Goal: Information Seeking & Learning: Learn about a topic

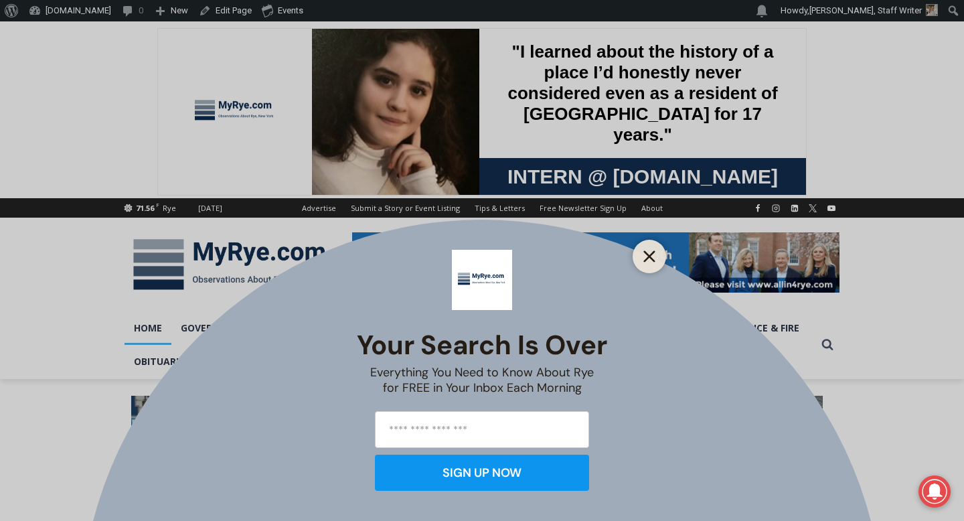
click at [650, 256] on line "Close" at bounding box center [648, 256] width 9 height 9
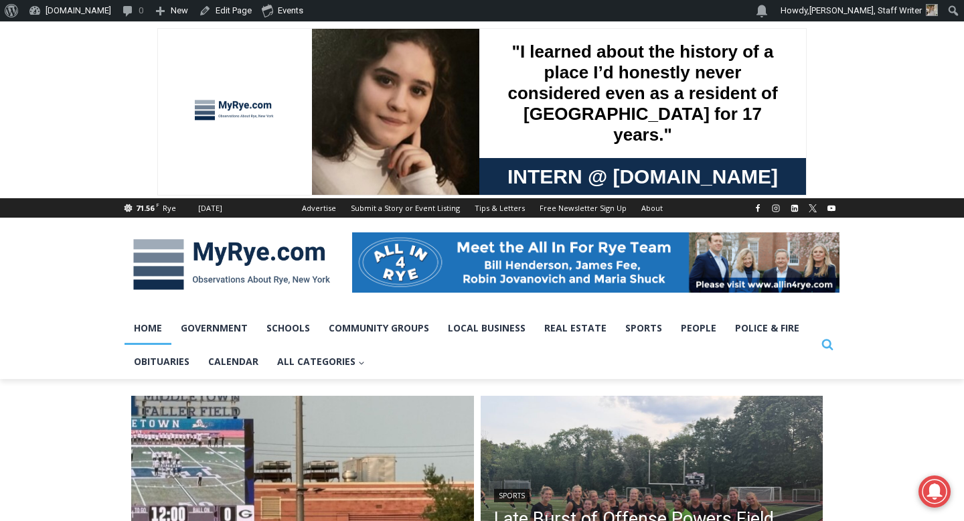
click at [830, 349] on icon "View Search Form" at bounding box center [827, 344] width 11 height 11
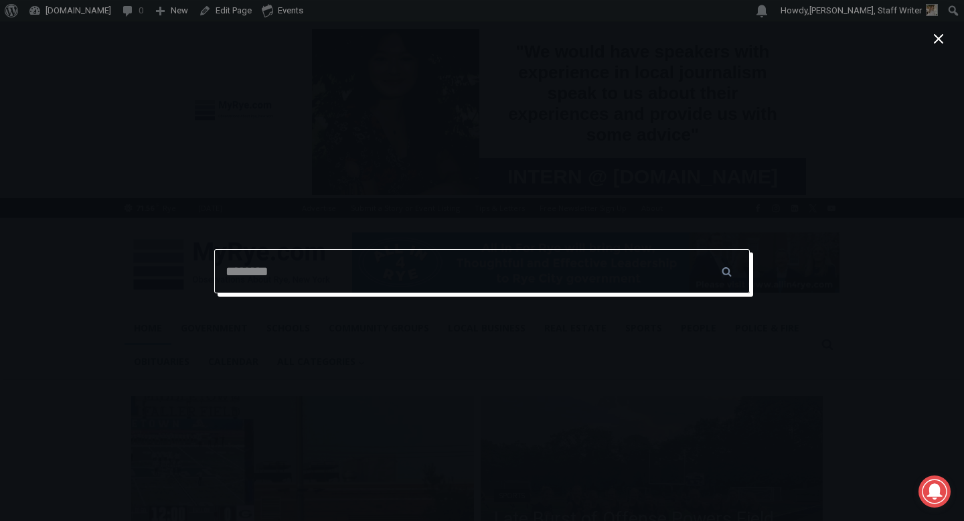
type input "*"
type input "**********"
click at [703, 249] on input "******" at bounding box center [726, 271] width 47 height 44
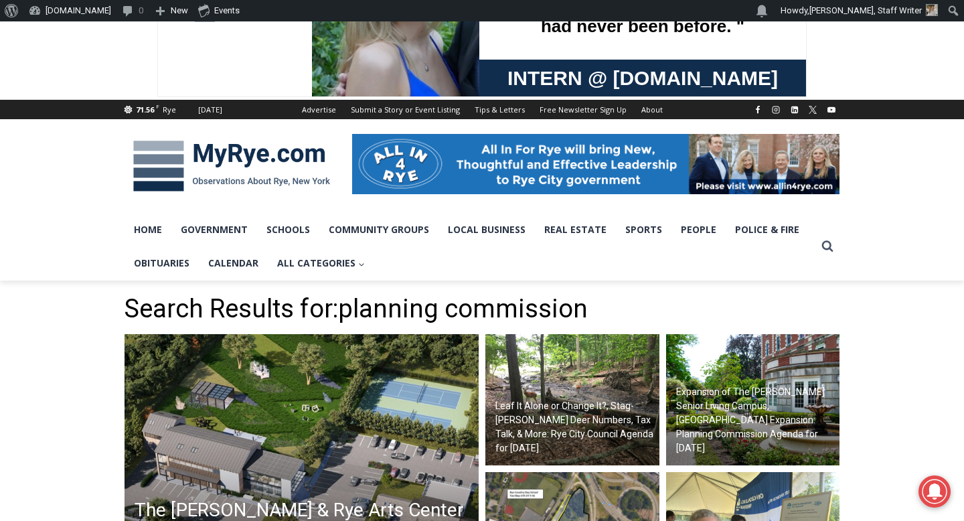
scroll to position [111, 0]
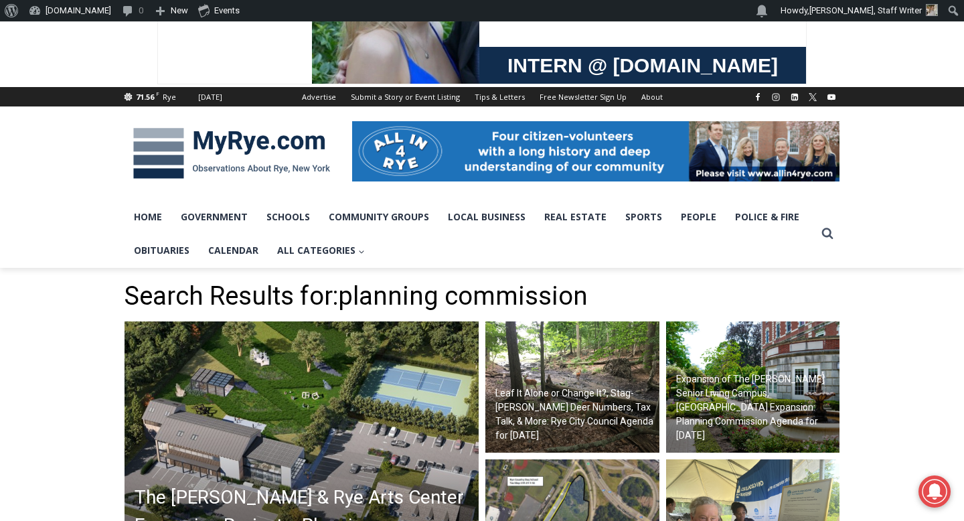
click at [249, 468] on img at bounding box center [301, 455] width 354 height 268
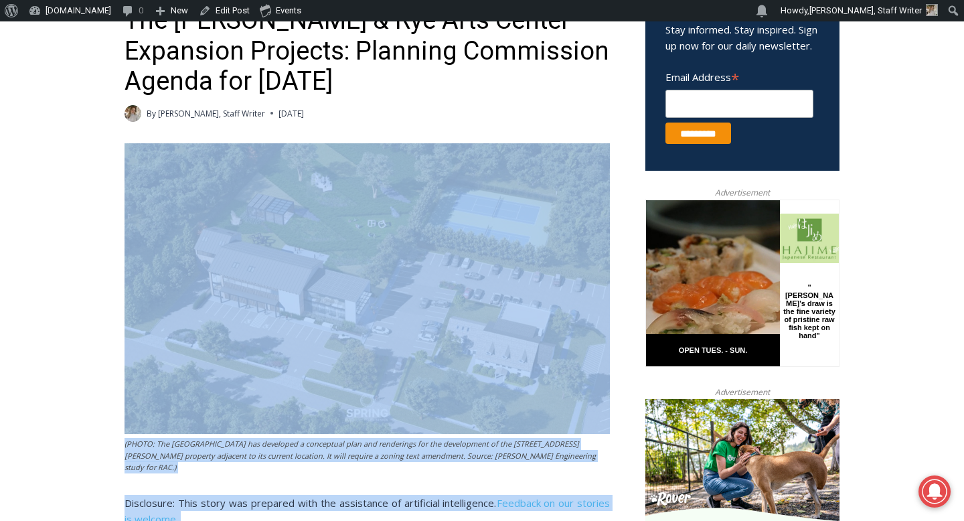
scroll to position [519, 0]
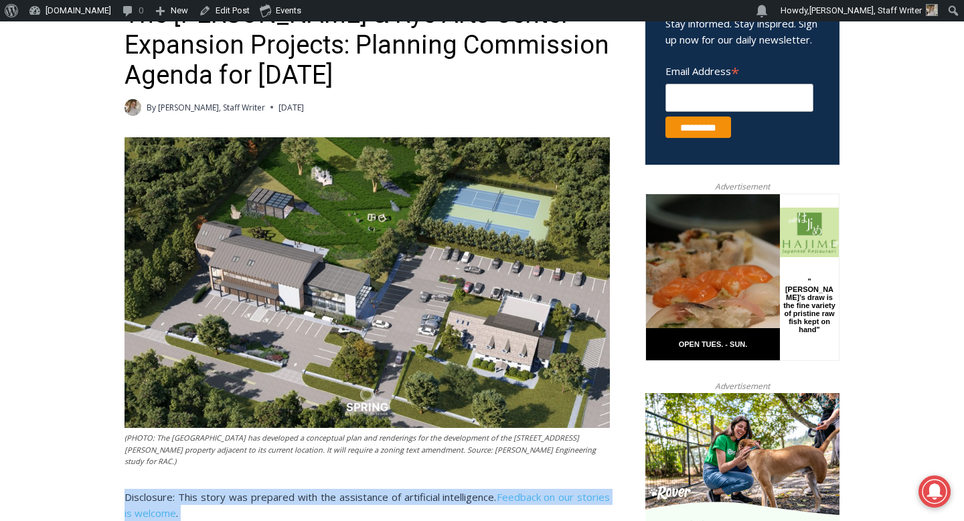
drag, startPoint x: 476, startPoint y: 424, endPoint x: 122, endPoint y: 485, distance: 358.5
copy div "Loremipsum: Dolo sitam con adipisci elit sed doeiusmodt in utlaboreet doloremag…"
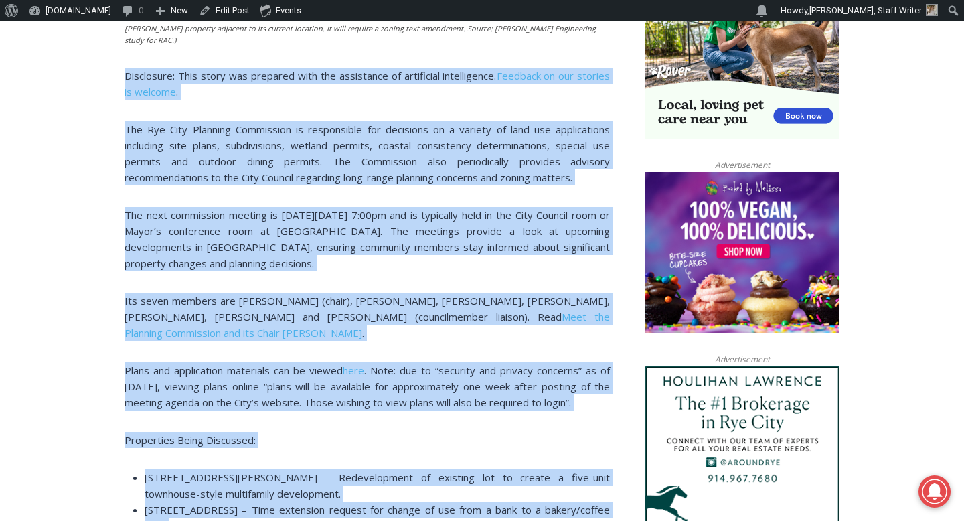
scroll to position [941, 0]
click at [444, 368] on span ". Note: due to “security and privacy concerns” as of [DATE], viewing plans onli…" at bounding box center [366, 386] width 485 height 46
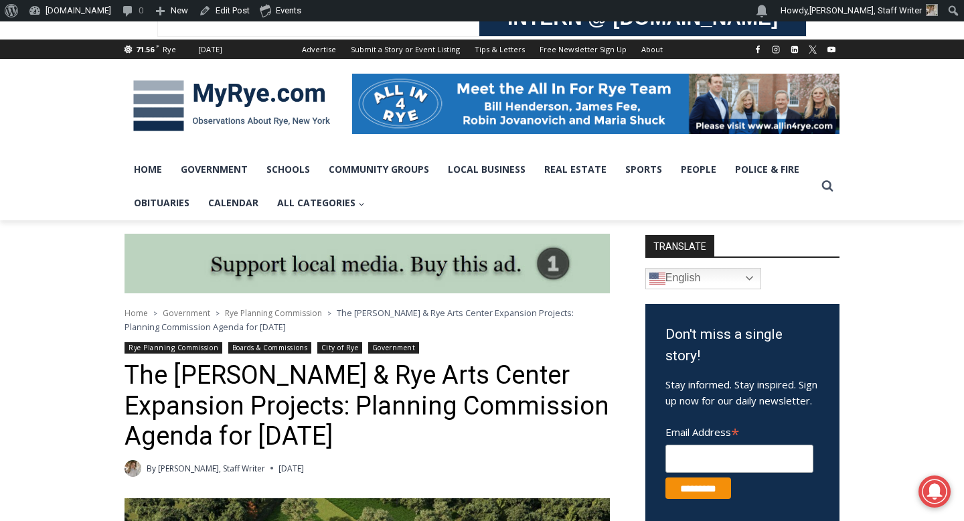
scroll to position [321, 0]
